Goal: Check status: Check status

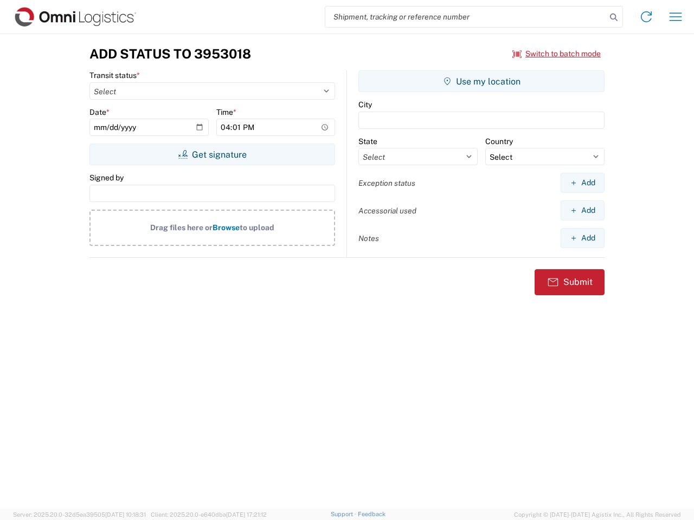
click at [466, 17] on input "search" at bounding box center [465, 17] width 281 height 21
click at [614, 17] on icon at bounding box center [613, 17] width 15 height 15
click at [646, 17] on icon at bounding box center [645, 16] width 17 height 17
click at [675, 17] on icon "button" at bounding box center [675, 16] width 12 height 8
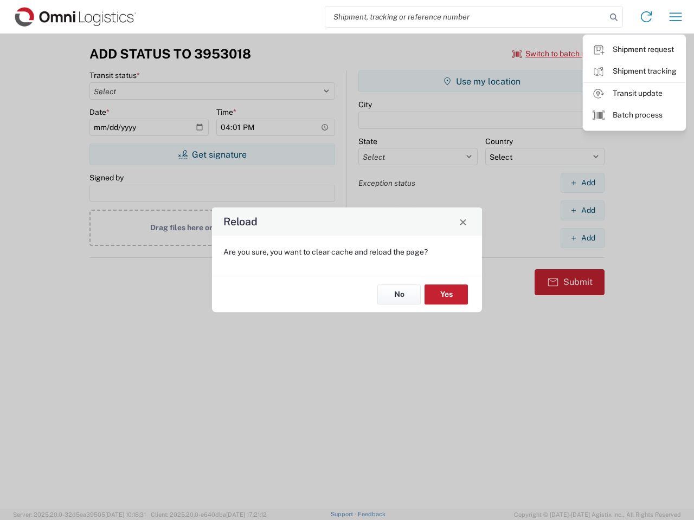
click at [557, 54] on div "Reload Are you sure, you want to clear cache and reload the page? No Yes" at bounding box center [347, 260] width 694 height 520
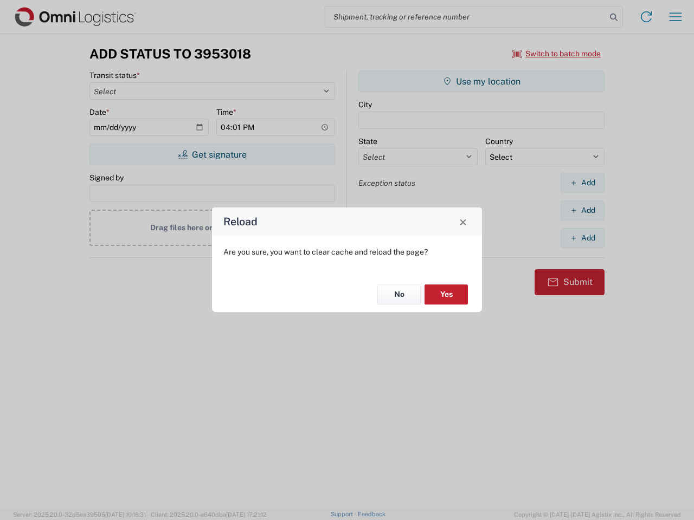
click at [212, 154] on div "Reload Are you sure, you want to clear cache and reload the page? No Yes" at bounding box center [347, 260] width 694 height 520
click at [481, 81] on div "Reload Are you sure, you want to clear cache and reload the page? No Yes" at bounding box center [347, 260] width 694 height 520
click at [582, 183] on div "Reload Are you sure, you want to clear cache and reload the page? No Yes" at bounding box center [347, 260] width 694 height 520
click at [582, 210] on div "Reload Are you sure, you want to clear cache and reload the page? No Yes" at bounding box center [347, 260] width 694 height 520
click at [582, 238] on div "Reload Are you sure, you want to clear cache and reload the page? No Yes" at bounding box center [347, 260] width 694 height 520
